Goal: Communication & Community: Answer question/provide support

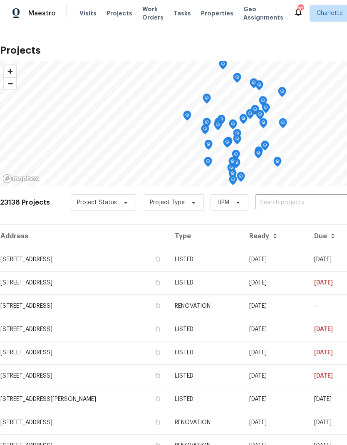
click at [305, 202] on input "text" at bounding box center [302, 202] width 95 height 13
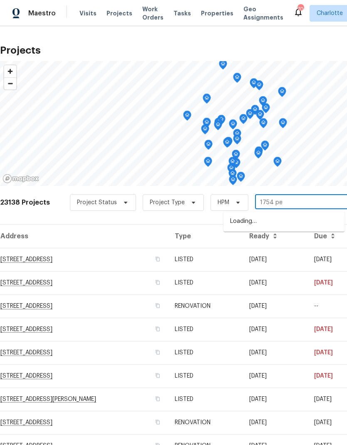
type input "1754 per"
click at [303, 218] on li "[STREET_ADDRESS]" at bounding box center [283, 222] width 121 height 14
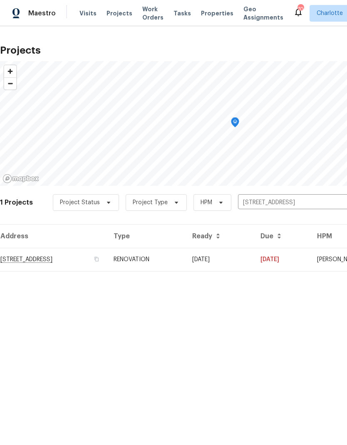
click at [22, 258] on td "[STREET_ADDRESS]" at bounding box center [53, 259] width 107 height 23
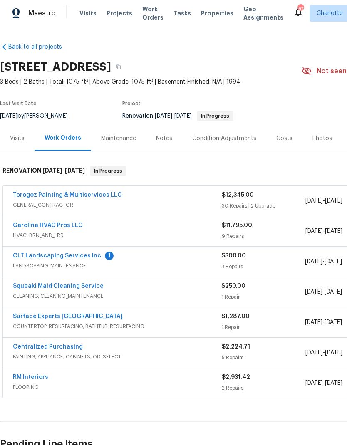
click at [22, 255] on link "CLT Landscaping Services Inc." at bounding box center [58, 256] width 90 height 6
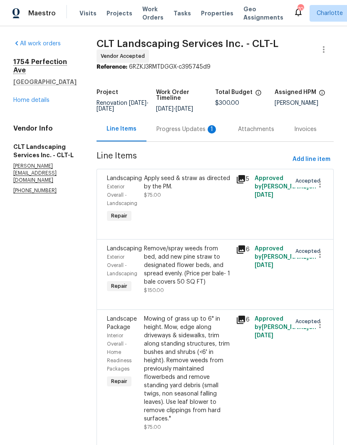
click at [205, 134] on div "Progress Updates 1" at bounding box center [187, 129] width 82 height 25
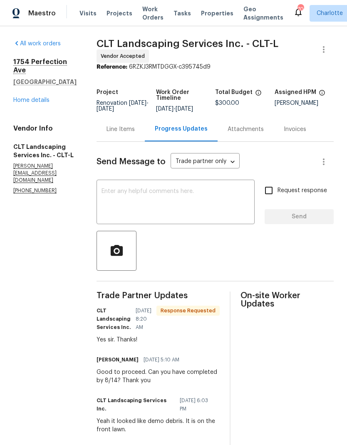
click at [34, 97] on link "Home details" at bounding box center [31, 100] width 36 height 6
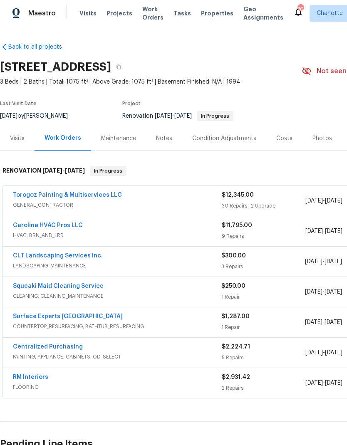
click at [24, 288] on link "Squeaki Maid Cleaning Service" at bounding box center [58, 286] width 91 height 6
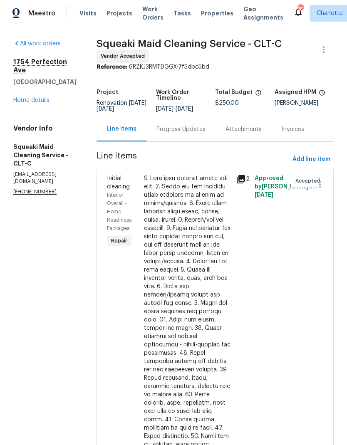
click at [197, 134] on div "Progress Updates" at bounding box center [180, 129] width 49 height 8
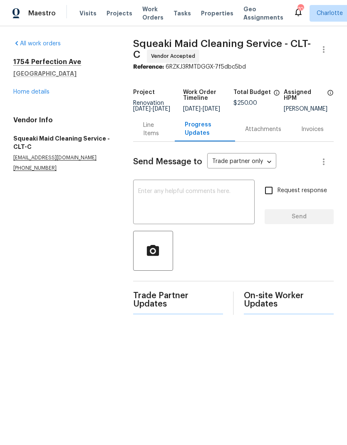
click at [227, 201] on textarea at bounding box center [193, 202] width 111 height 29
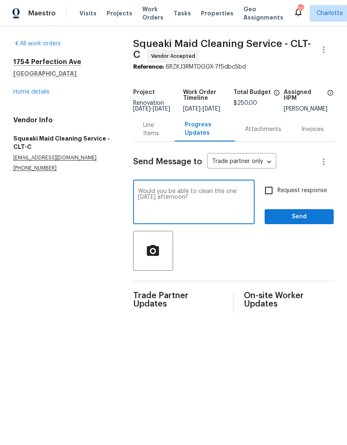
type textarea "Would you be able to clean this one [DATE] afternoon?"
click at [272, 197] on input "Request response" at bounding box center [268, 190] width 17 height 17
checkbox input "true"
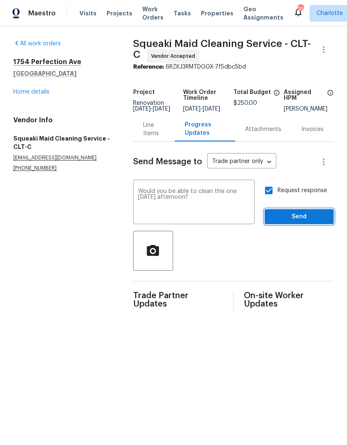
click at [307, 220] on span "Send" at bounding box center [299, 217] width 56 height 10
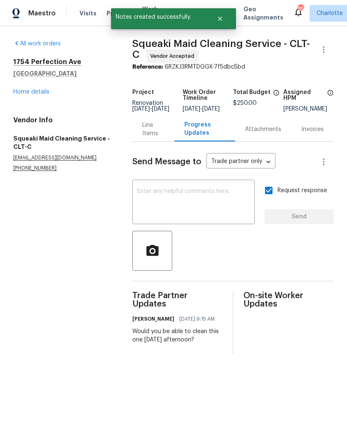
click at [25, 90] on link "Home details" at bounding box center [31, 92] width 36 height 6
